Goal: Task Accomplishment & Management: Manage account settings

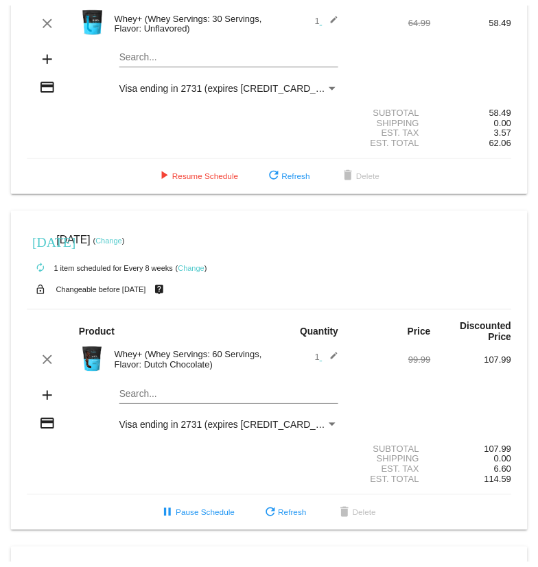
scroll to position [206, 0]
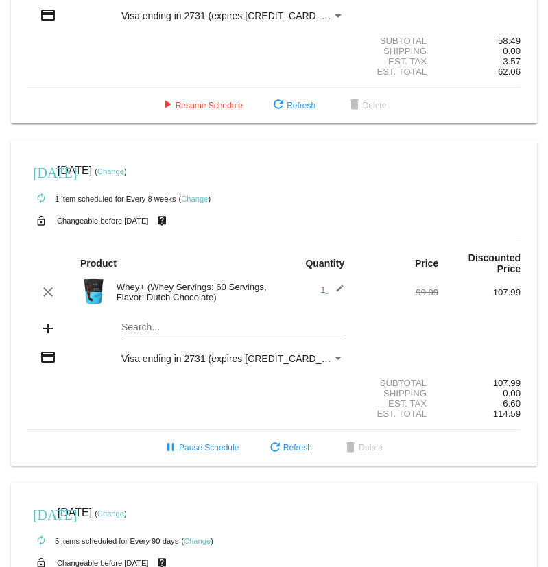
click at [124, 167] on link "Change" at bounding box center [110, 171] width 27 height 8
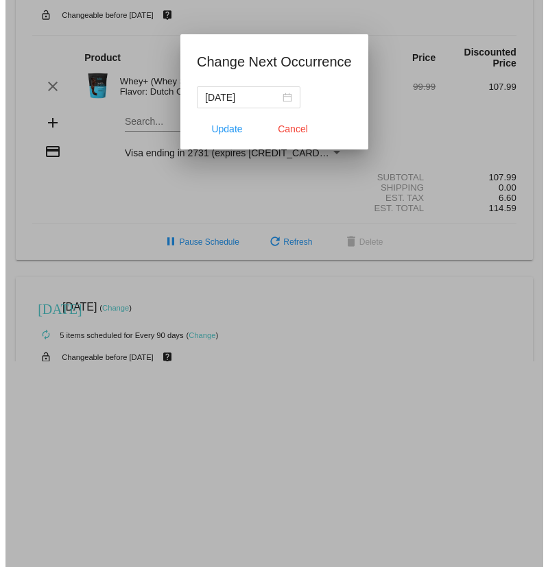
scroll to position [217, 0]
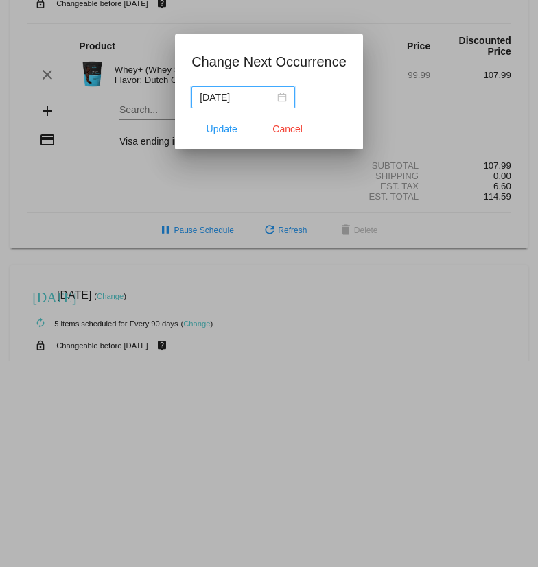
click at [285, 94] on div "[DATE]" at bounding box center [243, 97] width 87 height 15
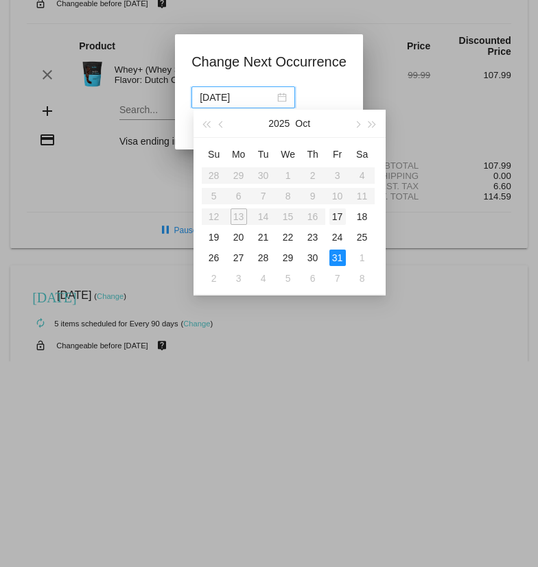
click at [341, 213] on div "17" at bounding box center [337, 216] width 16 height 16
type input "[DATE]"
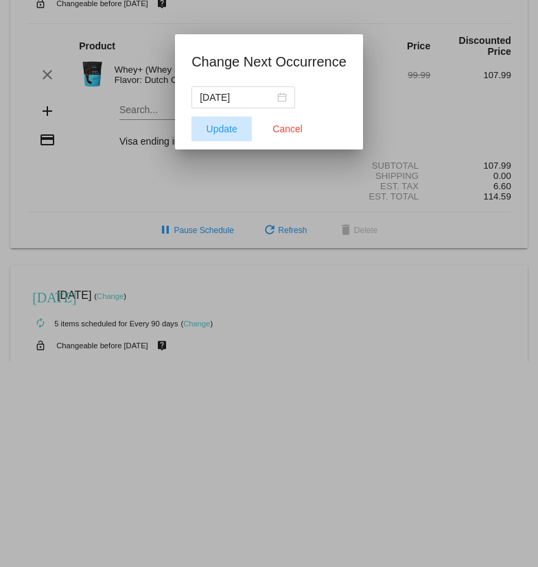
click at [208, 123] on span "Update" at bounding box center [221, 128] width 31 height 11
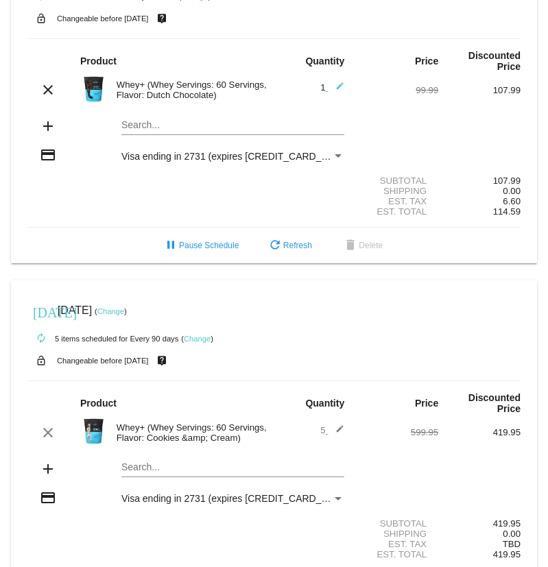
scroll to position [375, 0]
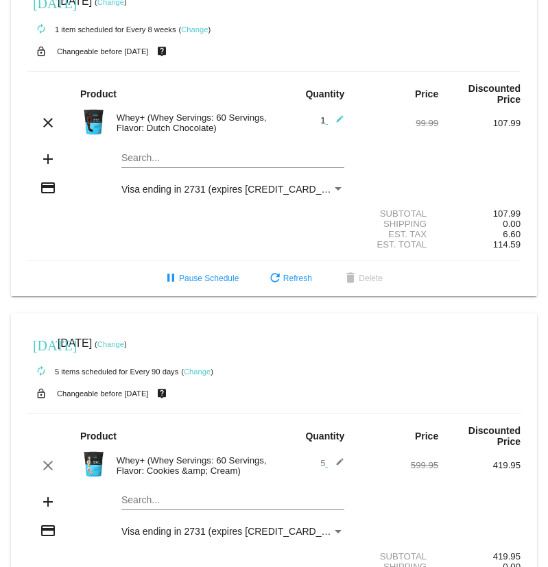
click at [124, 340] on link "Change" at bounding box center [110, 344] width 27 height 8
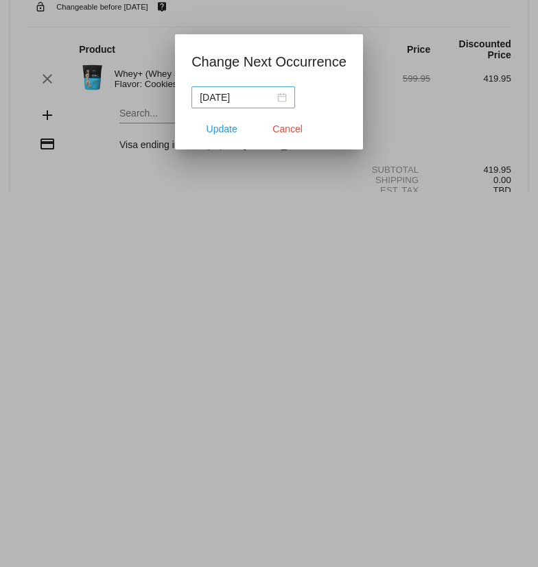
click at [282, 97] on div "[DATE]" at bounding box center [243, 97] width 87 height 15
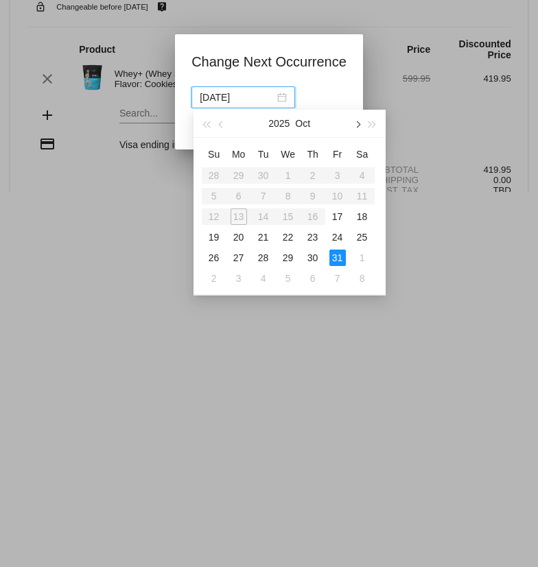
click at [357, 124] on span "button" at bounding box center [356, 124] width 7 height 7
click at [215, 281] on div "30" at bounding box center [214, 278] width 16 height 16
type input "[DATE]"
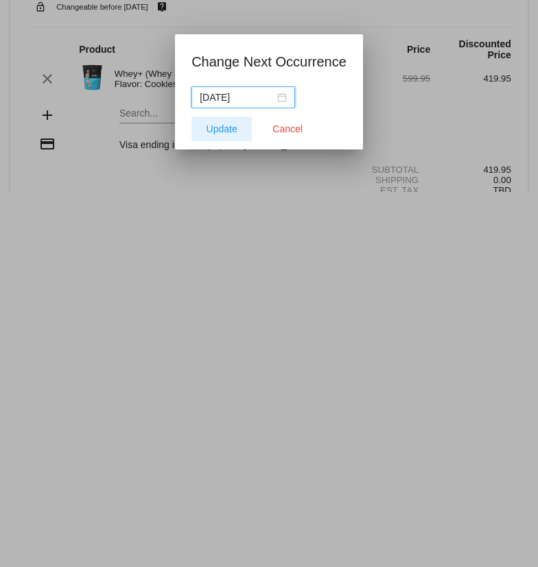
click at [230, 133] on span "Update" at bounding box center [221, 128] width 31 height 11
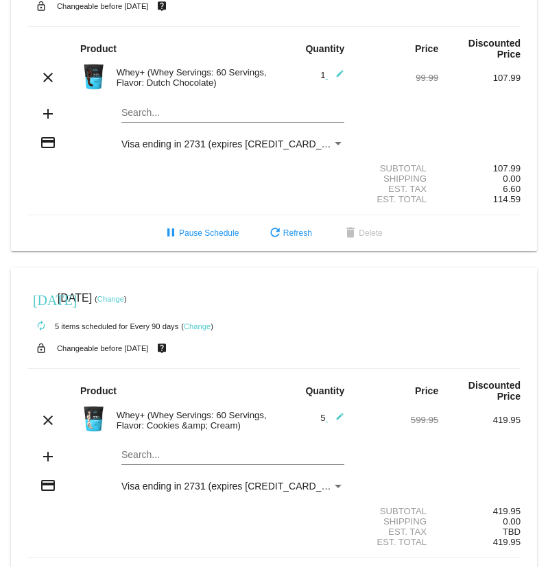
scroll to position [444, 0]
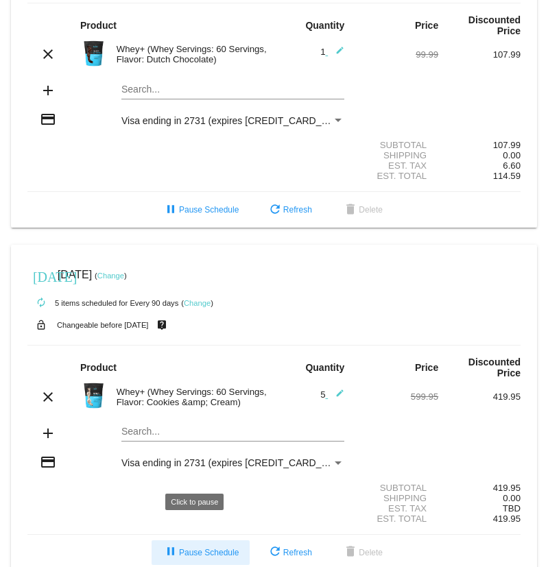
click at [176, 548] on span "pause Pause Schedule" at bounding box center [201, 553] width 76 height 10
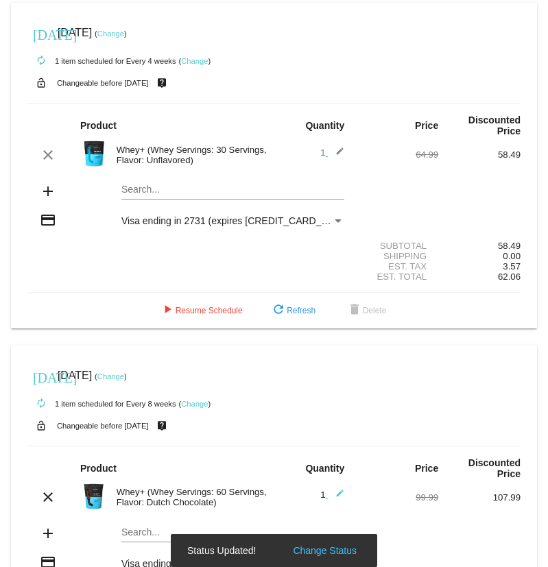
scroll to position [0, 0]
